Goal: Information Seeking & Learning: Check status

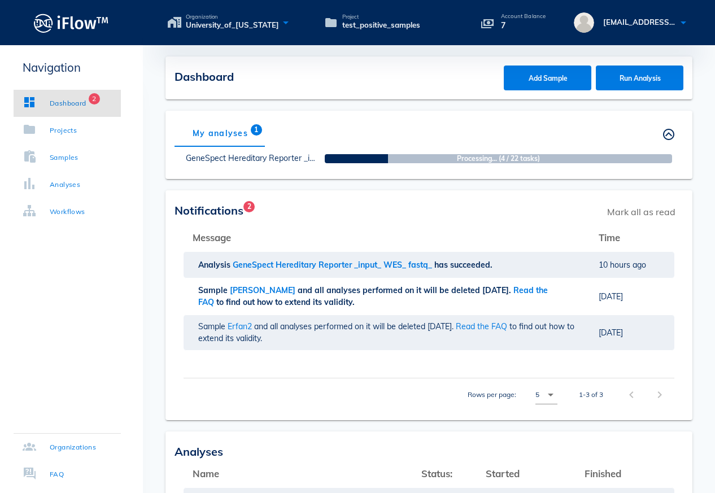
click at [335, 123] on div "My analyses 1 Others' analyses" at bounding box center [429, 133] width 509 height 27
click at [336, 123] on div "My analyses 1 Others' analyses" at bounding box center [429, 133] width 509 height 27
click at [334, 122] on div "My analyses 1 Others' analyses" at bounding box center [429, 133] width 509 height 27
click at [58, 103] on div "Dashboard" at bounding box center [68, 103] width 37 height 11
click at [658, 396] on div "chevron_right" at bounding box center [658, 395] width 24 height 20
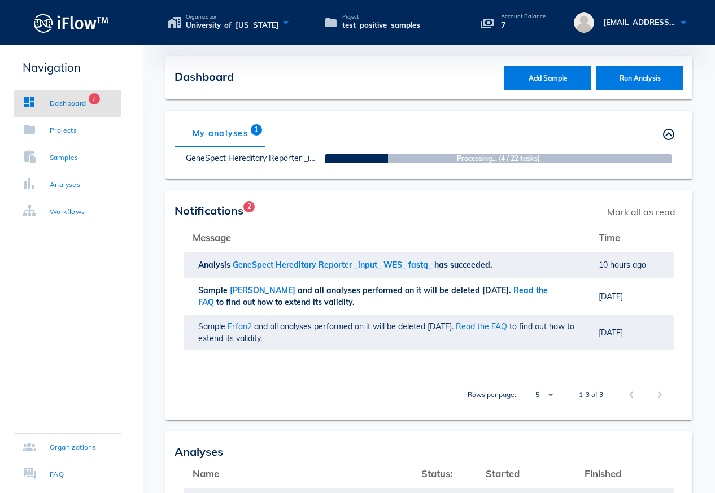
click at [659, 396] on div "chevron_right" at bounding box center [658, 395] width 24 height 20
click at [64, 160] on div "Samples" at bounding box center [64, 157] width 29 height 11
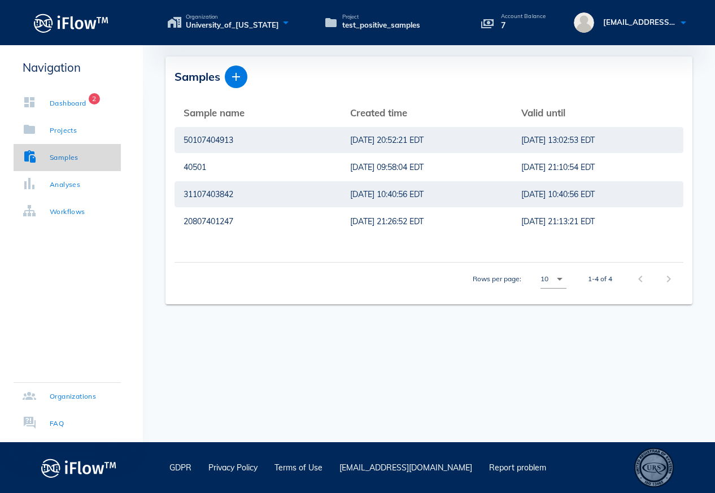
click at [81, 166] on link "Samples" at bounding box center [67, 157] width 107 height 27
click at [485, 21] on icon at bounding box center [488, 23] width 14 height 18
click at [207, 139] on div "50107404913" at bounding box center [258, 140] width 149 height 26
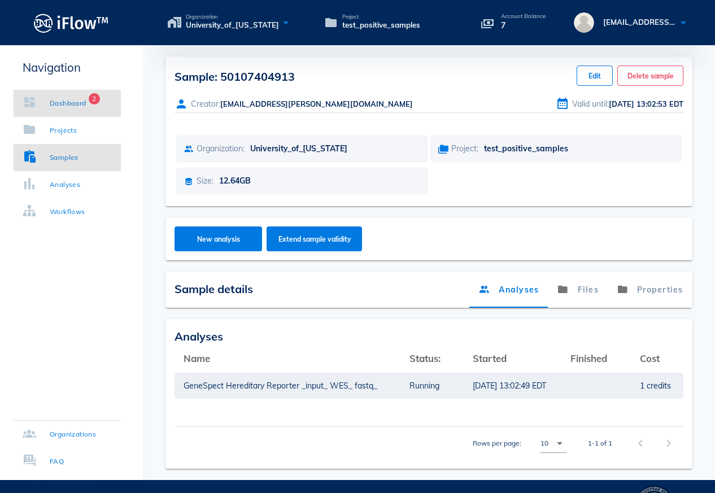
click at [53, 104] on div "Dashboard 2" at bounding box center [55, 103] width 64 height 11
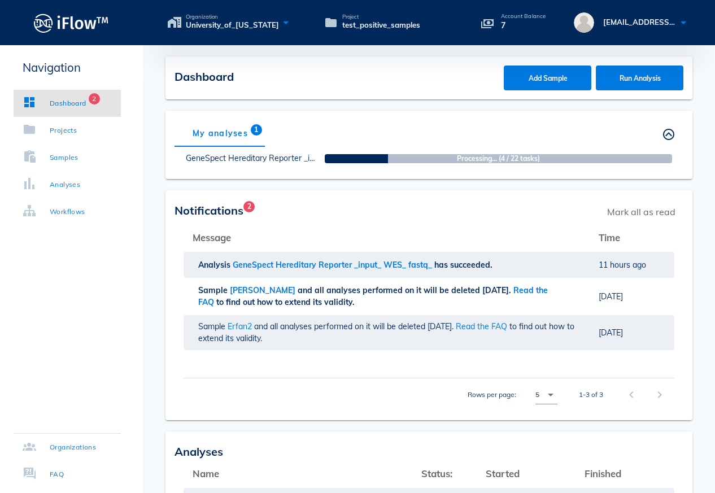
click at [561, 250] on th "Message" at bounding box center [387, 237] width 406 height 27
click at [334, 212] on div "Notifications 2 Mark all as read" at bounding box center [429, 211] width 509 height 25
click at [351, 206] on div "Notifications 2 Mark all as read" at bounding box center [429, 211] width 509 height 25
click at [148, 94] on div "Dashboard Add Sample Run Analysis" at bounding box center [429, 78] width 572 height 43
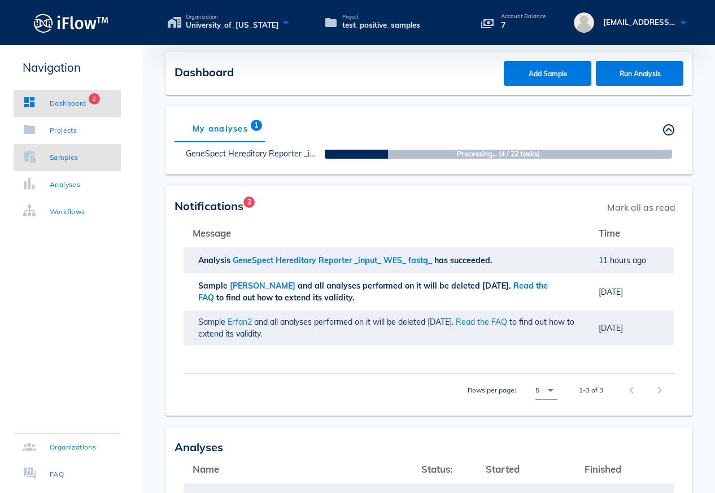
click at [88, 163] on link "Samples" at bounding box center [67, 157] width 107 height 27
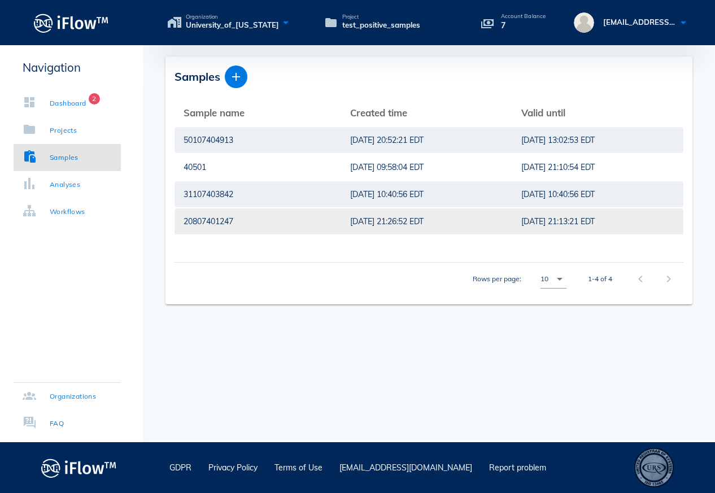
click at [288, 215] on div "20807401247" at bounding box center [258, 221] width 149 height 26
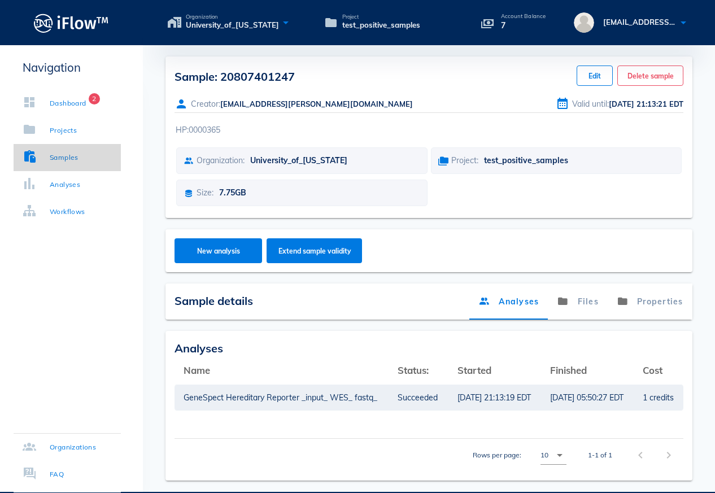
click at [90, 162] on link "Samples" at bounding box center [67, 157] width 107 height 27
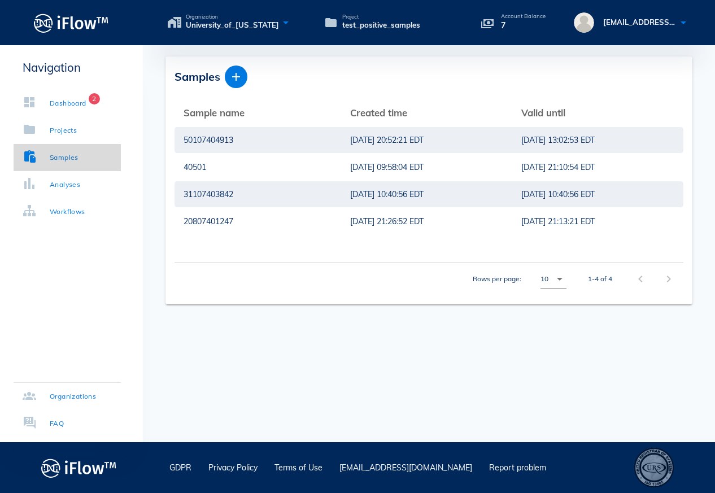
click at [76, 166] on link "Samples" at bounding box center [67, 157] width 107 height 27
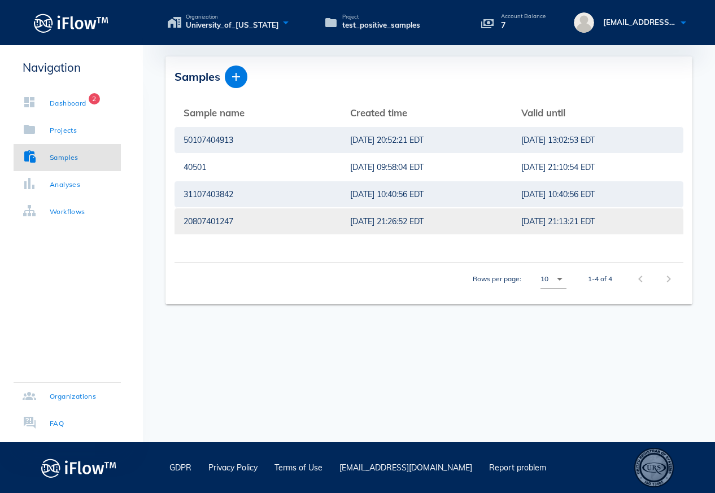
click at [190, 224] on div "20807401247" at bounding box center [258, 221] width 149 height 26
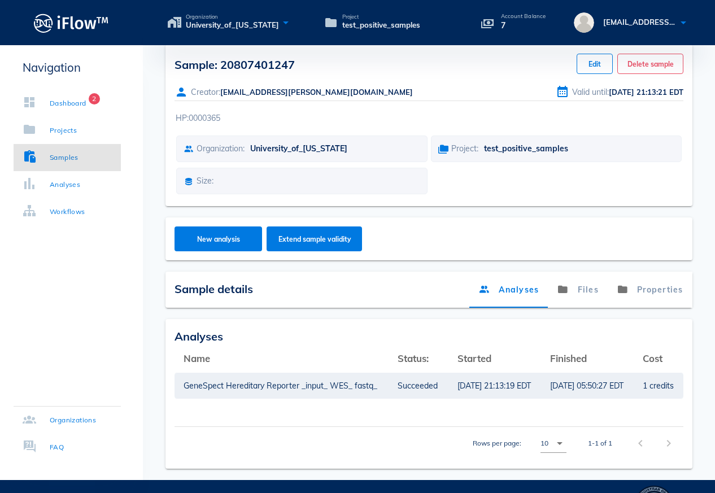
scroll to position [58, 0]
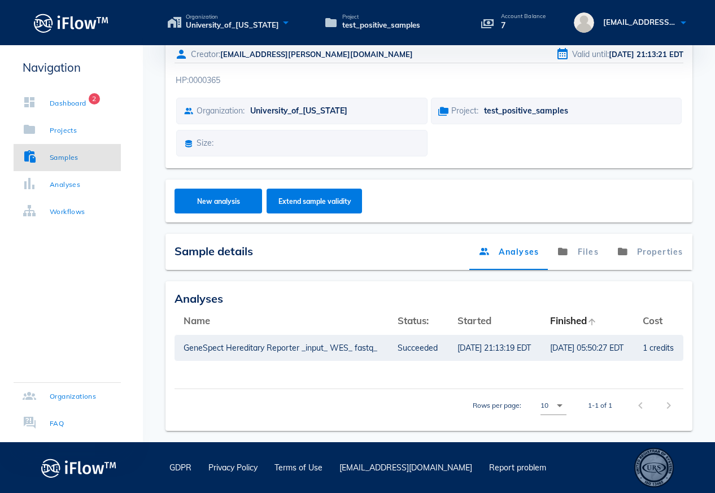
click at [582, 307] on th "Finished arrow_upward" at bounding box center [587, 320] width 93 height 27
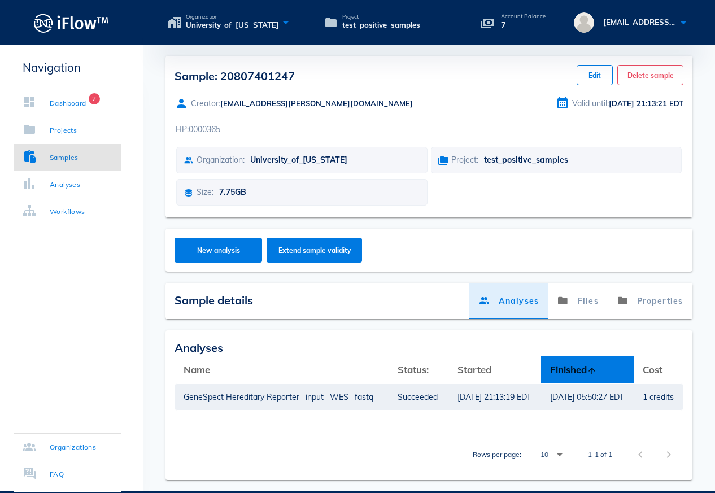
scroll to position [0, 0]
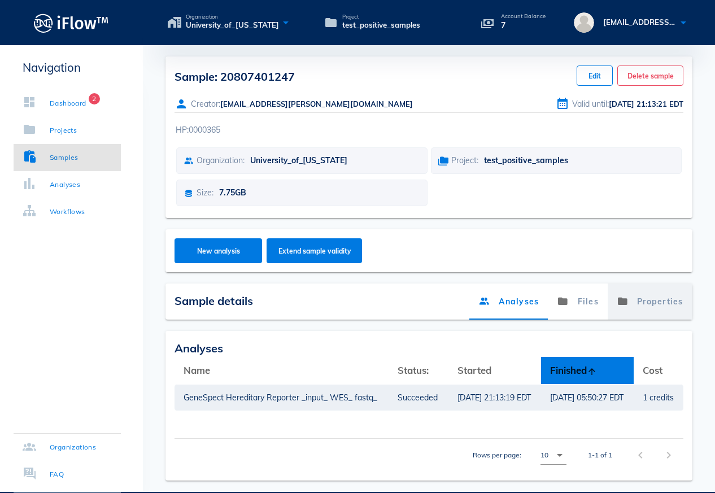
click at [639, 300] on link "Properties" at bounding box center [650, 302] width 85 height 36
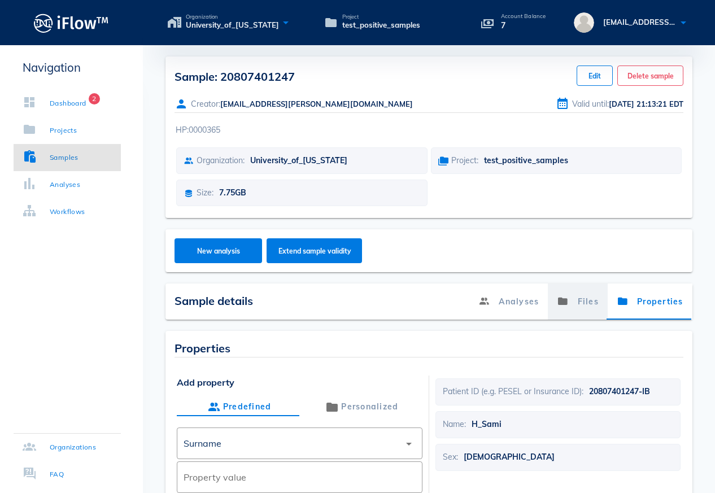
click at [585, 300] on link "Files" at bounding box center [579, 302] width 60 height 36
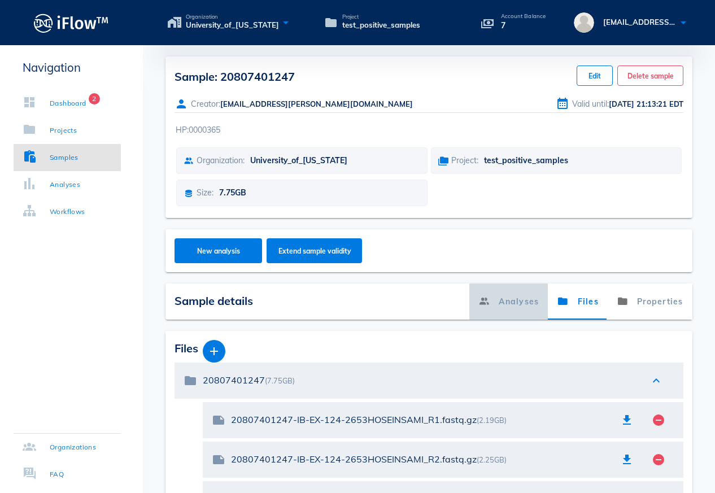
click at [529, 302] on link "Analyses" at bounding box center [509, 302] width 79 height 36
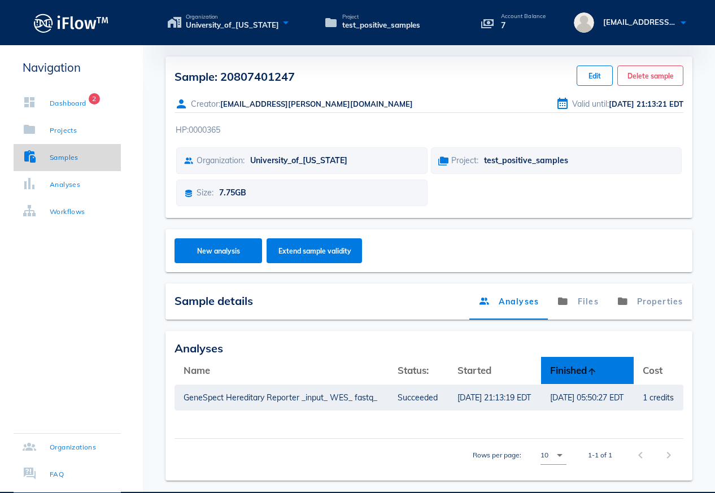
click at [90, 160] on link "Samples" at bounding box center [67, 157] width 107 height 27
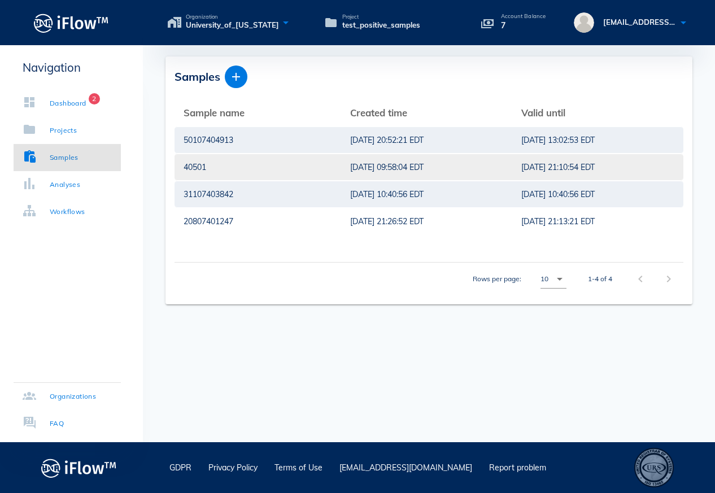
click at [217, 170] on div "40501" at bounding box center [258, 167] width 149 height 26
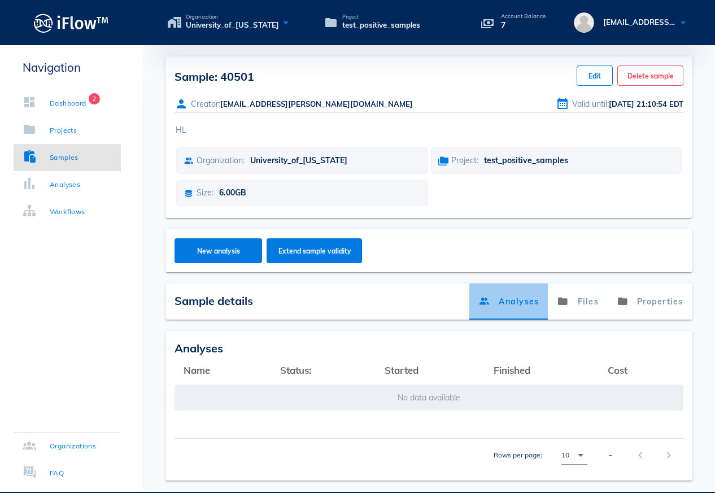
click at [502, 307] on link "Analyses" at bounding box center [509, 302] width 79 height 36
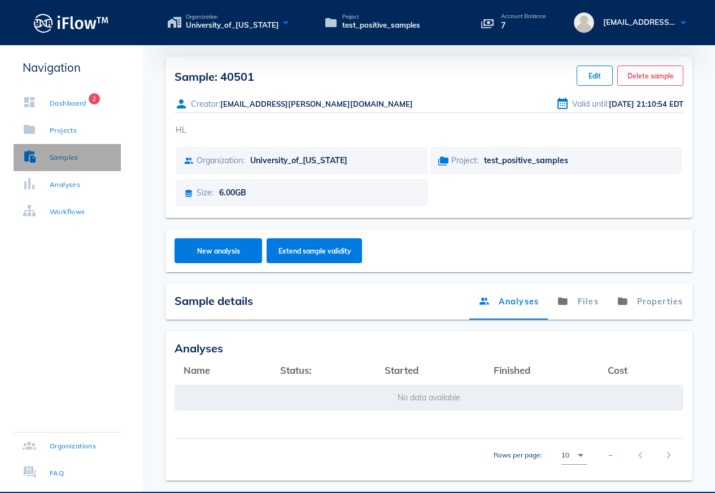
click at [95, 162] on link "Samples" at bounding box center [67, 157] width 107 height 27
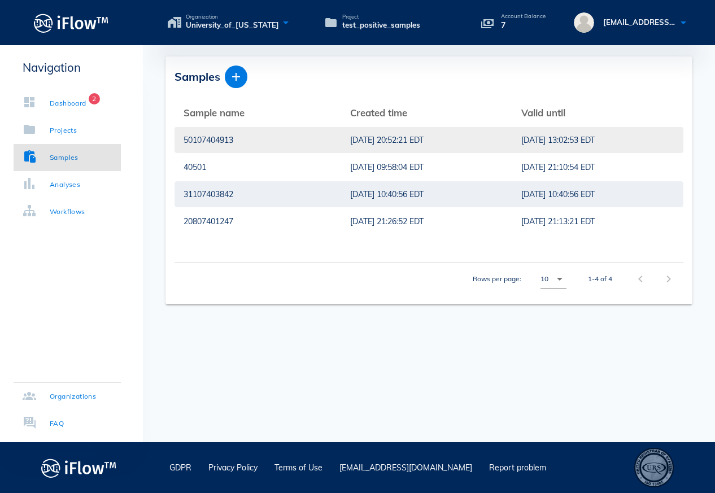
click at [210, 133] on div "50107404913" at bounding box center [258, 140] width 149 height 26
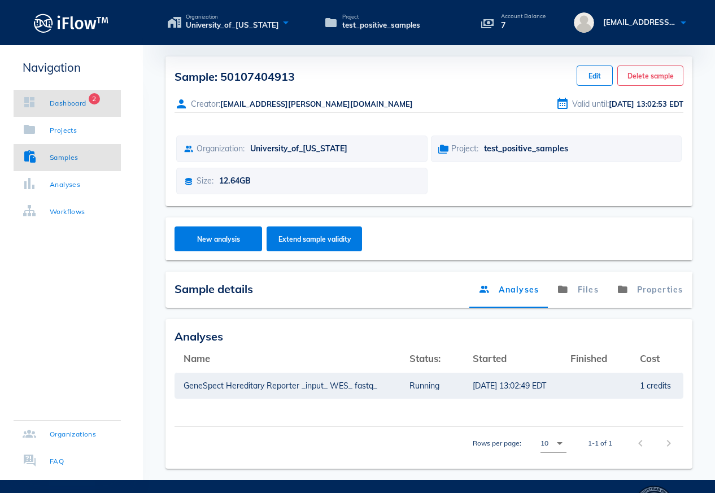
click at [72, 103] on div "Dashboard" at bounding box center [68, 103] width 37 height 11
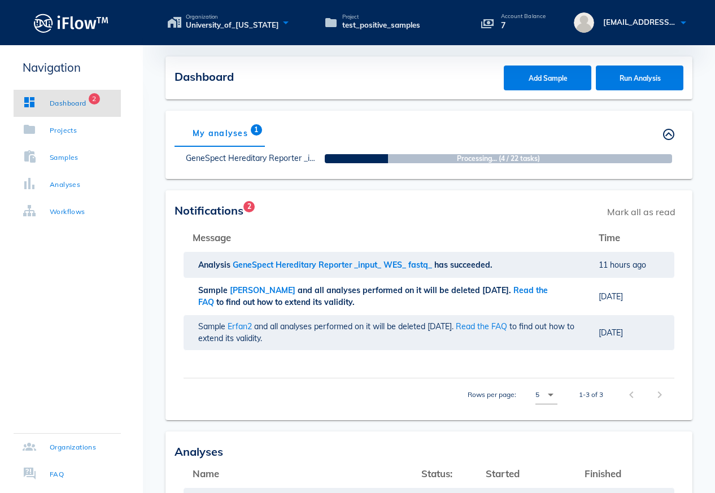
click at [508, 134] on div "My analyses 1 Others' analyses" at bounding box center [429, 133] width 509 height 27
click at [342, 111] on div "My analyses 1 Others' analyses GeneSpect Hereditary Reporter _input_ WES_ fastq…" at bounding box center [429, 145] width 527 height 68
click at [64, 189] on div "Analyses" at bounding box center [65, 184] width 31 height 11
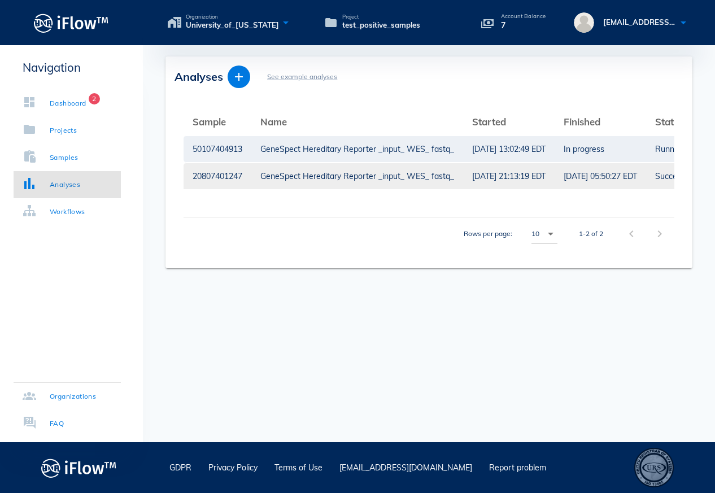
click at [270, 182] on div "GeneSpect Hereditary Reporter _input_ WES_ fastq_" at bounding box center [357, 176] width 194 height 26
click at [417, 179] on div "GeneSpect Hereditary Reporter _input_ WES_ fastq_" at bounding box center [357, 176] width 194 height 26
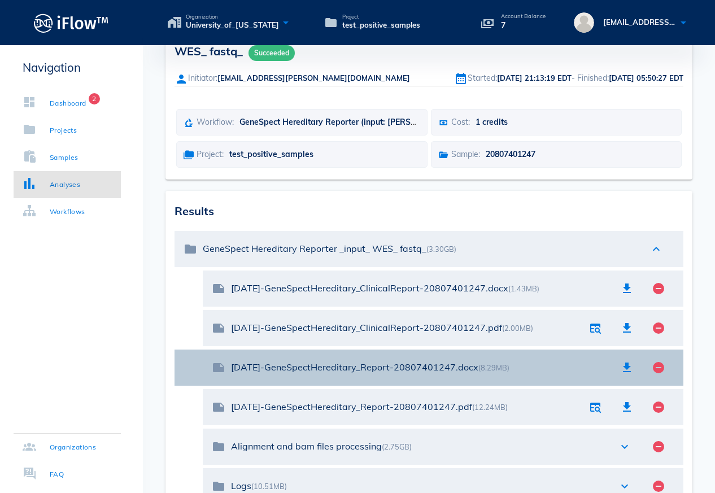
scroll to position [102, 0]
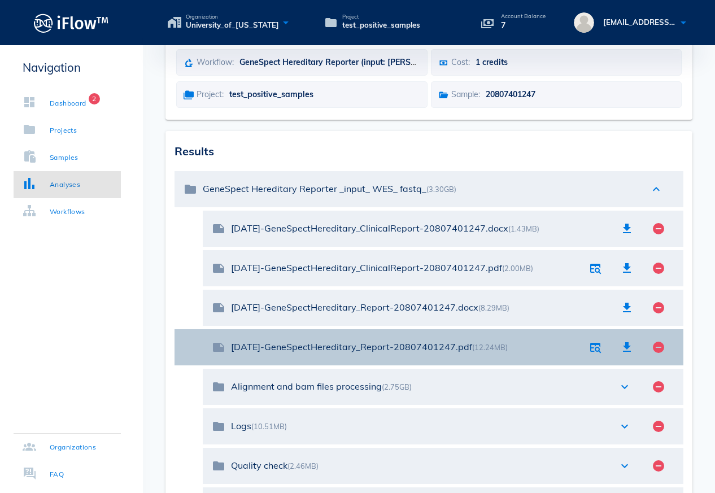
click at [431, 339] on div "[DATE]-GeneSpectHereditary_Report-20807401247.pdf (12.24MB)" at bounding box center [405, 347] width 349 height 24
click at [431, 346] on div "[DATE]-GeneSpectHereditary_Report-20807401247.pdf (12.24MB)" at bounding box center [405, 347] width 349 height 11
click at [432, 346] on div "[DATE]-GeneSpectHereditary_Report-20807401247.pdf (12.24MB)" at bounding box center [405, 347] width 349 height 11
click at [624, 346] on icon "button" at bounding box center [627, 348] width 14 height 14
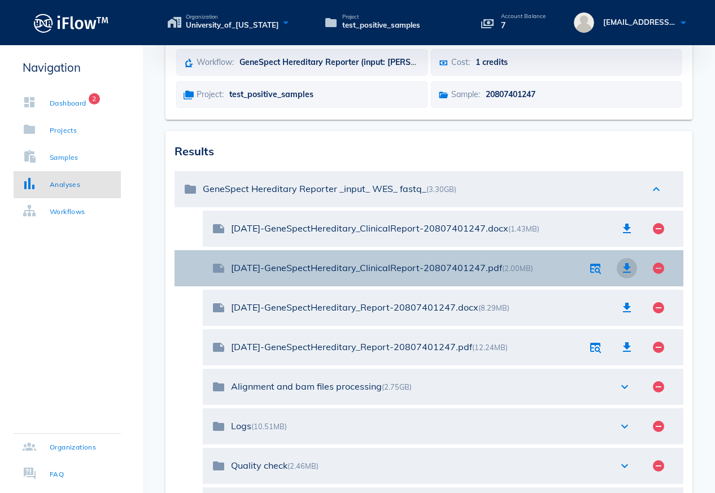
click at [627, 266] on icon "button" at bounding box center [627, 269] width 14 height 14
click at [470, 276] on div "[DATE]-GeneSpectHereditary_ClinicalReport-20807401247.pdf (2.00MB)" at bounding box center [405, 268] width 349 height 24
click at [497, 270] on div "[DATE]-GeneSpectHereditary_ClinicalReport-20807401247.pdf (2.00MB)" at bounding box center [405, 268] width 349 height 11
click at [496, 270] on div "[DATE]-GeneSpectHereditary_ClinicalReport-20807401247.pdf (2.00MB)" at bounding box center [405, 268] width 349 height 11
click at [589, 270] on icon "button" at bounding box center [596, 269] width 14 height 14
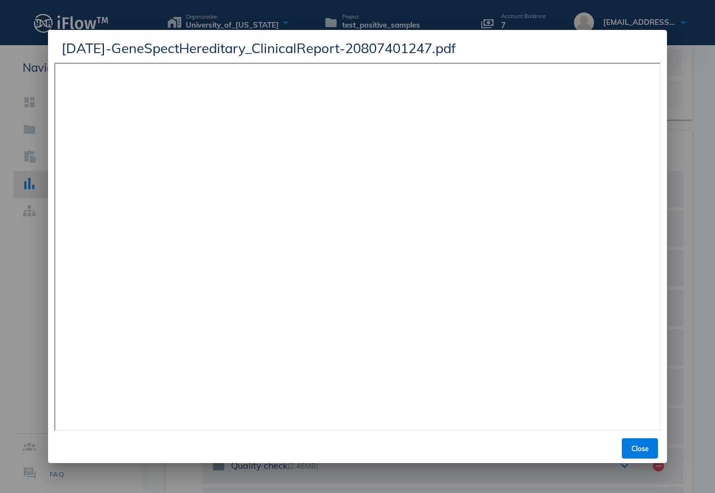
click at [568, 44] on div "[DATE]-GeneSpectHereditary_ClinicalReport-20807401247.pdf" at bounding box center [357, 46] width 619 height 33
click at [644, 454] on button "Close" at bounding box center [640, 448] width 36 height 20
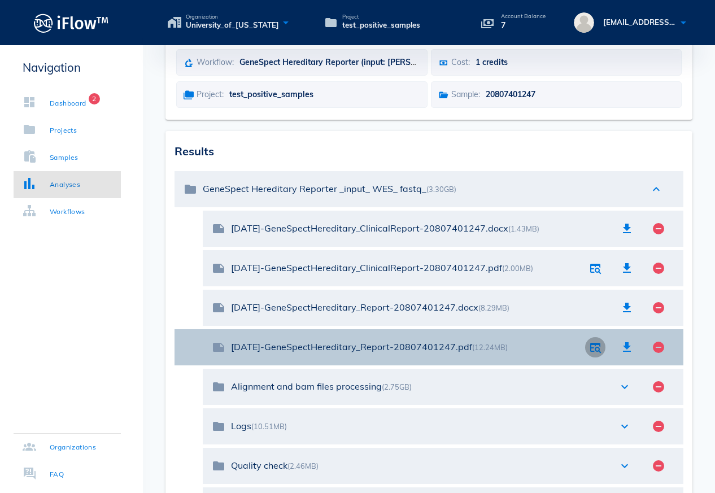
click at [592, 354] on icon "button" at bounding box center [596, 348] width 14 height 14
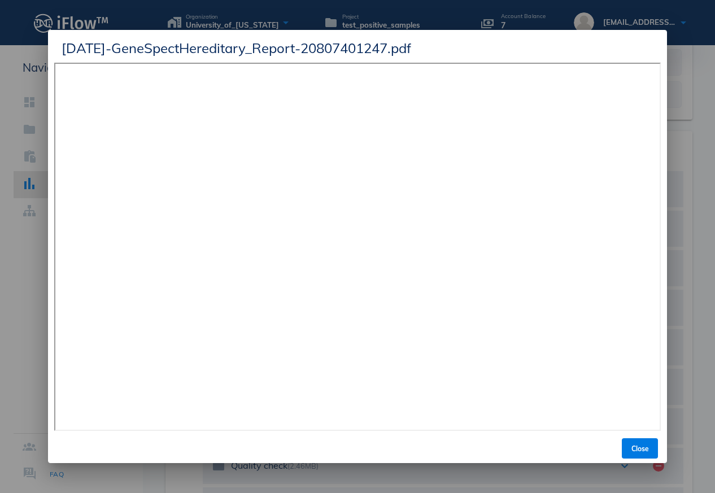
click at [20, 305] on div at bounding box center [357, 246] width 715 height 493
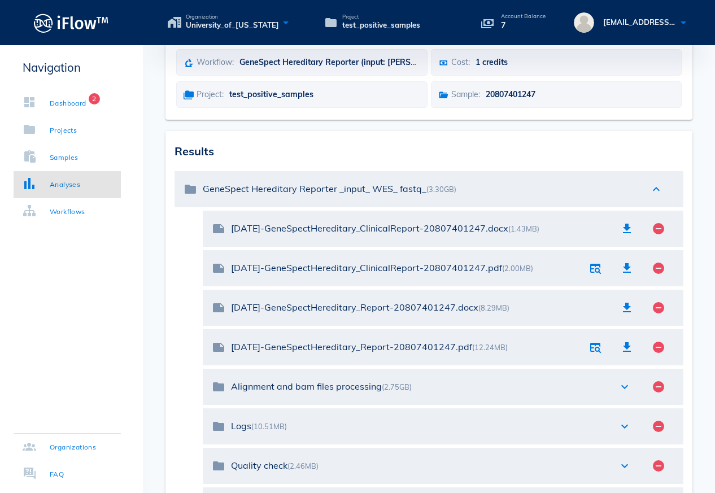
click at [95, 83] on div "Navigation Dashboard 2 Projects Samples Analyses Workflows" at bounding box center [67, 144] width 107 height 171
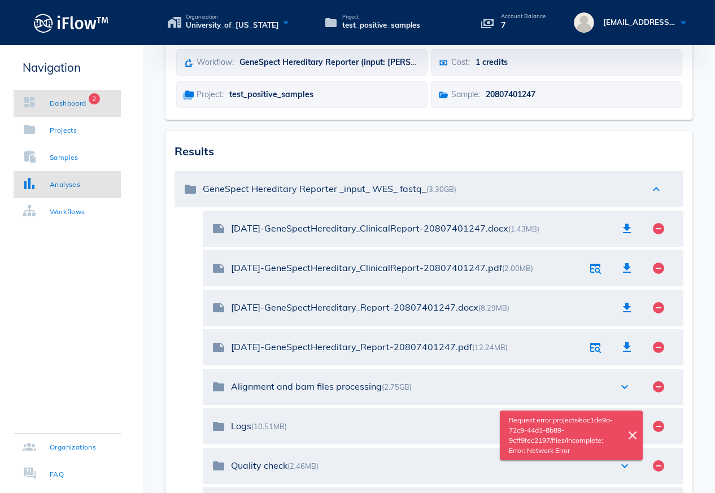
click at [86, 103] on div "Dashboard" at bounding box center [68, 103] width 37 height 11
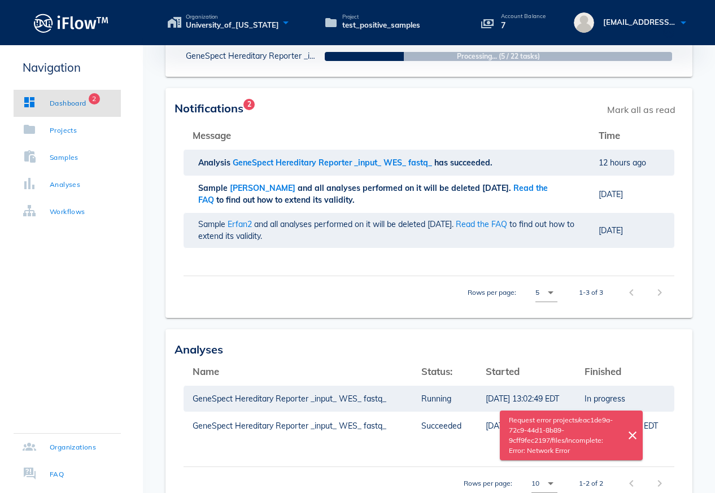
click at [97, 375] on div "Navigation Dashboard 2 Projects Samples Analyses Workflows Organizations FAQ" at bounding box center [71, 391] width 143 height 897
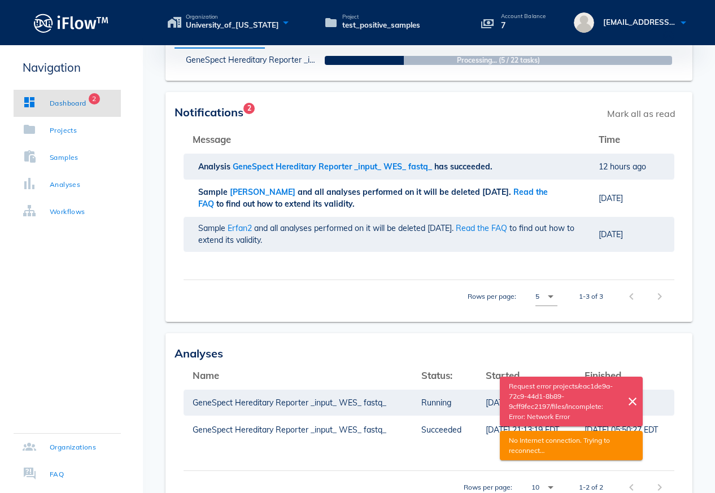
scroll to position [95, 0]
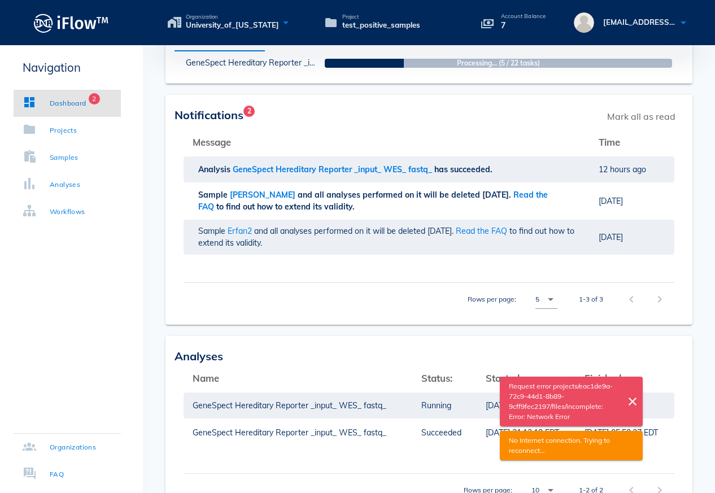
click at [141, 296] on div "Navigation Dashboard 2 Projects Samples Analyses Workflows Organizations FAQ Da…" at bounding box center [357, 398] width 715 height 897
click at [141, 296] on div "Navigation Dashboard 2 Projects Samples Analyses Workflows Organizations FAQ" at bounding box center [71, 398] width 143 height 897
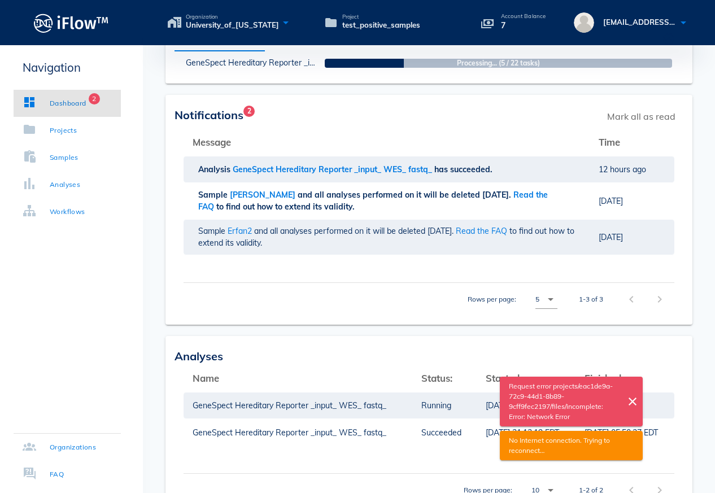
click at [141, 296] on div "Navigation Dashboard 2 Projects Samples Analyses Workflows Organizations FAQ" at bounding box center [71, 398] width 143 height 897
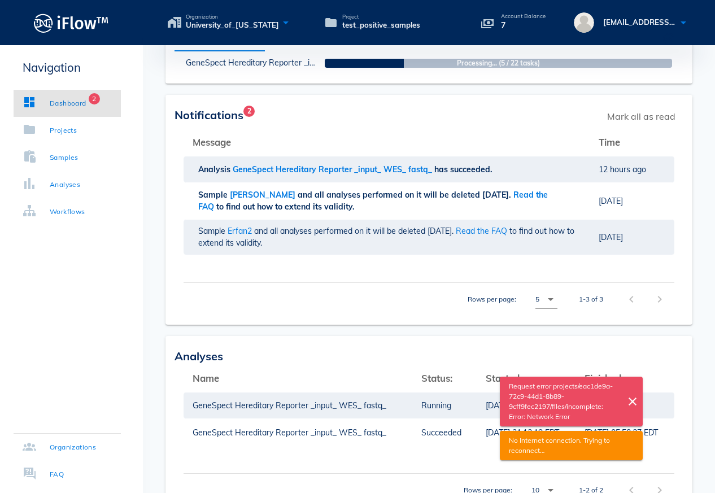
click at [141, 296] on div "Navigation Dashboard 2 Projects Samples Analyses Workflows Organizations FAQ" at bounding box center [71, 398] width 143 height 897
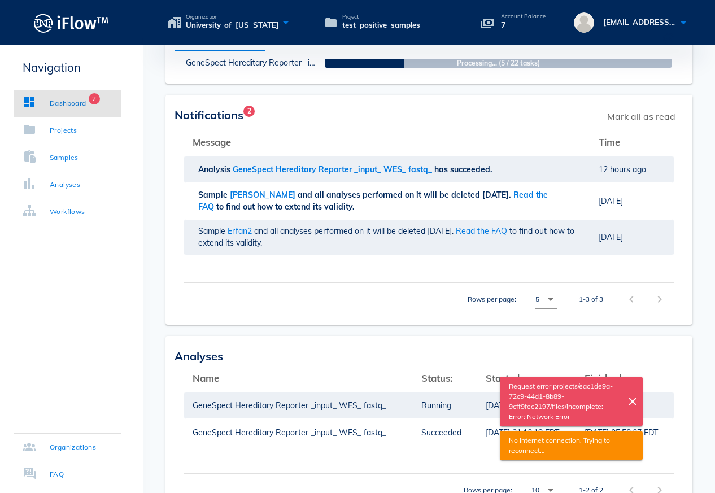
click at [141, 296] on div "Navigation Dashboard 2 Projects Samples Analyses Workflows Organizations FAQ" at bounding box center [71, 398] width 143 height 897
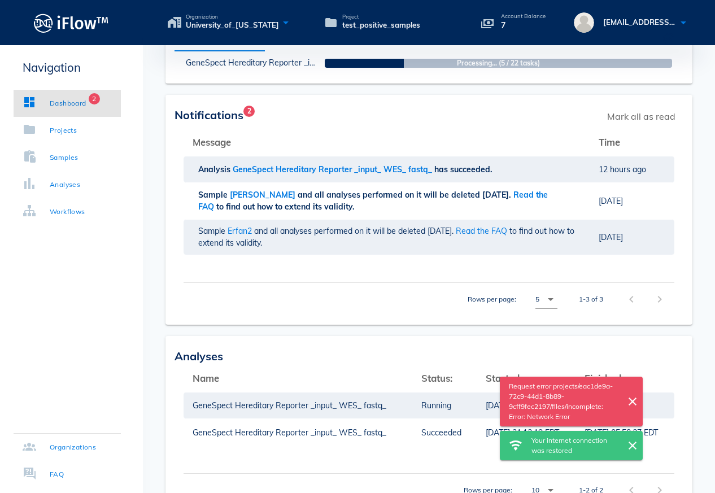
click at [141, 296] on div "Navigation Dashboard 2 Projects Samples Analyses Workflows Organizations FAQ" at bounding box center [71, 398] width 143 height 897
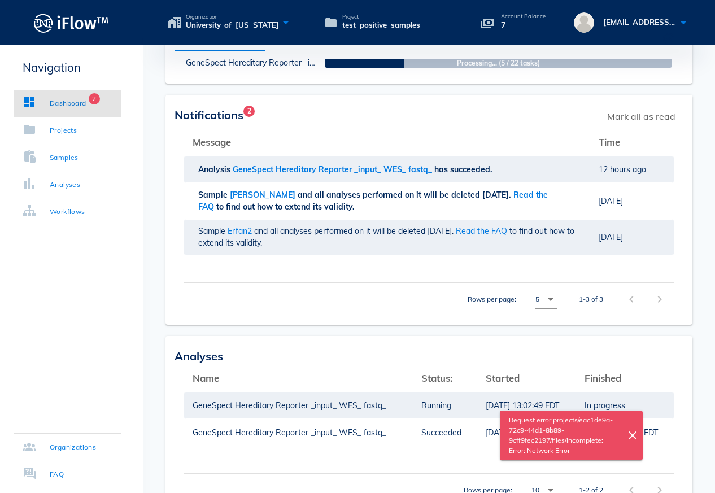
click at [141, 296] on div "Navigation Dashboard 2 Projects Samples Analyses Workflows Organizations FAQ" at bounding box center [71, 398] width 143 height 897
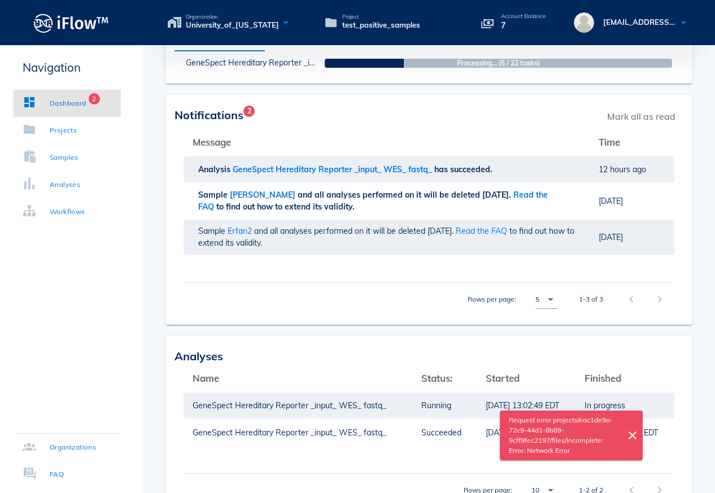
click at [141, 296] on div "Navigation Dashboard 2 Projects Samples Analyses Workflows Organizations FAQ" at bounding box center [71, 398] width 143 height 897
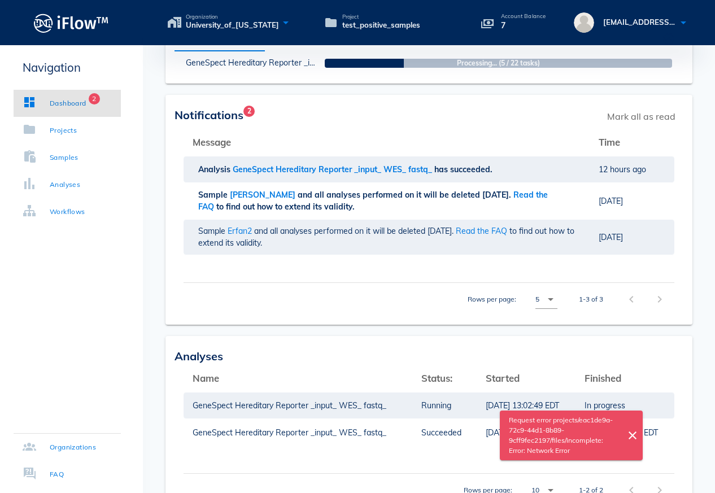
click at [141, 296] on div "Navigation Dashboard 2 Projects Samples Analyses Workflows Organizations FAQ" at bounding box center [71, 398] width 143 height 897
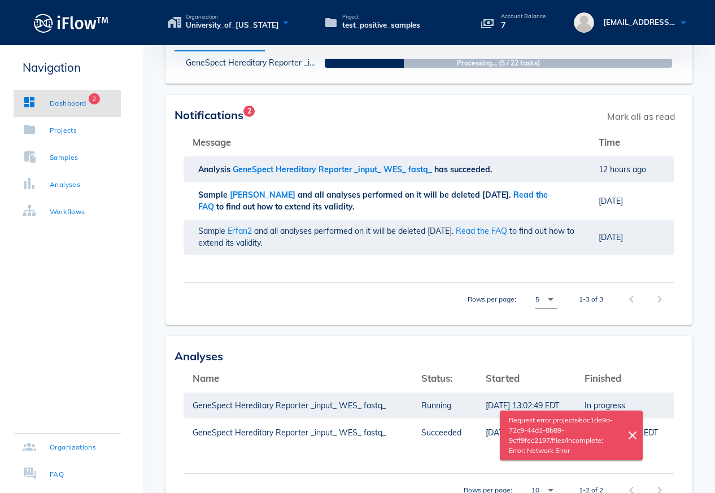
click at [141, 296] on div "Navigation Dashboard 2 Projects Samples Analyses Workflows Organizations FAQ" at bounding box center [71, 398] width 143 height 897
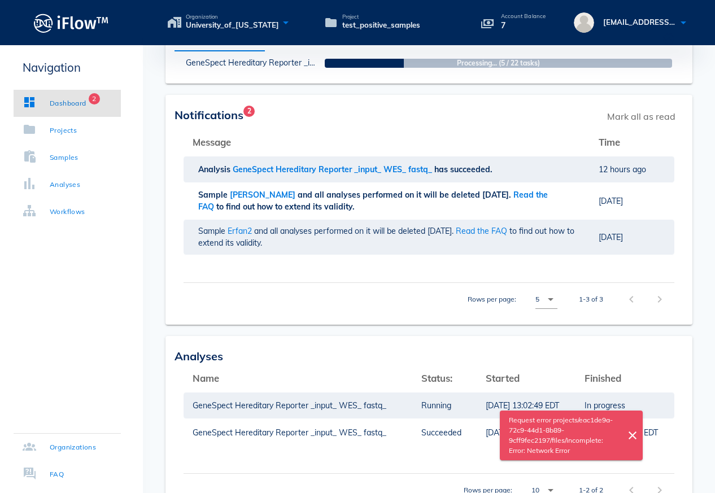
click at [141, 296] on div "Navigation Dashboard 2 Projects Samples Analyses Workflows Organizations FAQ" at bounding box center [71, 398] width 143 height 897
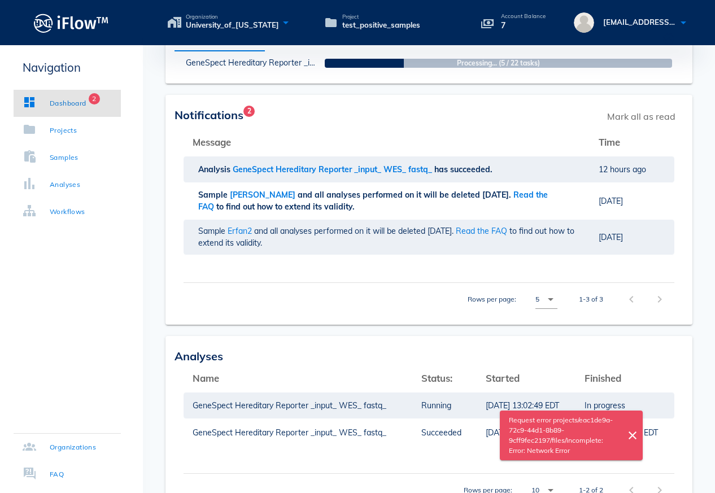
click at [141, 296] on div "Navigation Dashboard 2 Projects Samples Analyses Workflows Organizations FAQ" at bounding box center [71, 398] width 143 height 897
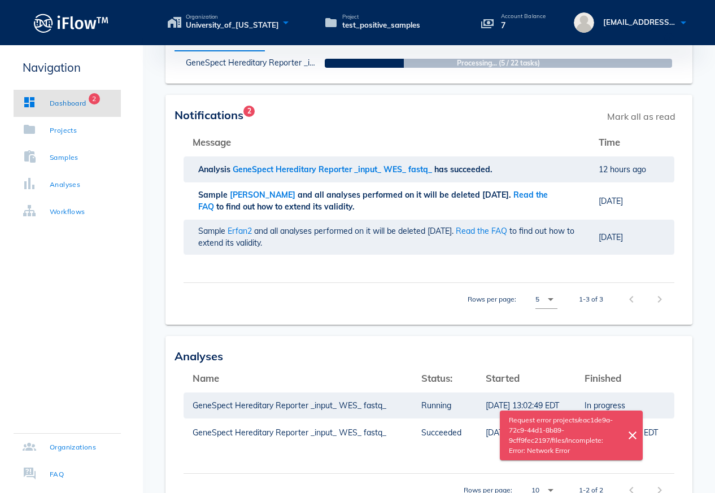
click at [141, 296] on div "Navigation Dashboard 2 Projects Samples Analyses Workflows Organizations FAQ" at bounding box center [71, 398] width 143 height 897
click at [118, 302] on div "Navigation Dashboard 2 Projects Samples Analyses Workflows Organizations FAQ" at bounding box center [71, 398] width 143 height 897
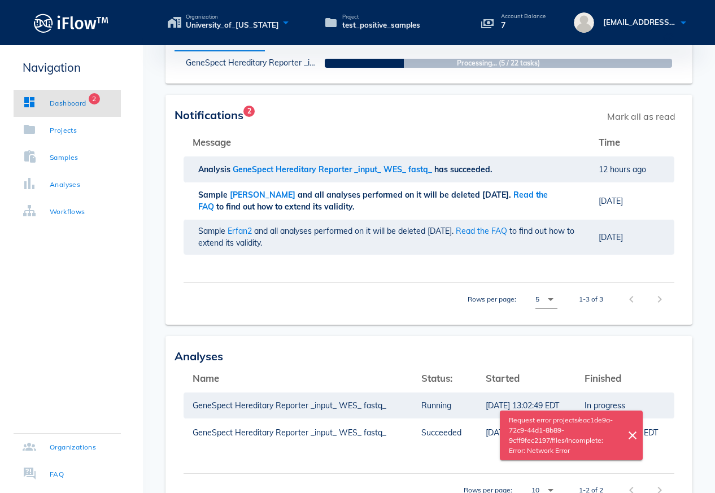
click at [117, 301] on div "Navigation Dashboard 2 Projects Samples Analyses Workflows Organizations FAQ" at bounding box center [71, 398] width 143 height 897
click at [378, 142] on th "Message" at bounding box center [387, 142] width 406 height 27
click at [75, 110] on link "Dashboard 2" at bounding box center [67, 103] width 107 height 27
